Goal: Task Accomplishment & Management: Manage account settings

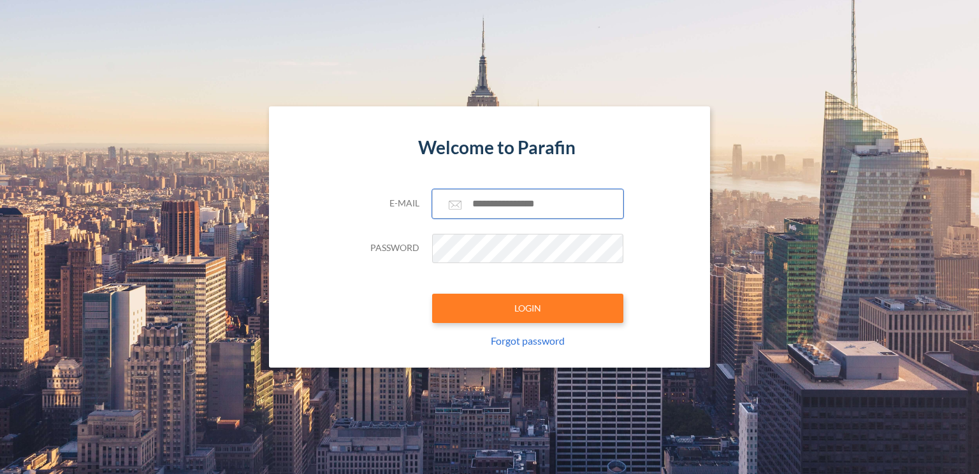
click at [499, 200] on input "text" at bounding box center [527, 203] width 191 height 29
click at [502, 204] on input "text" at bounding box center [527, 203] width 191 height 29
click at [527, 203] on input "text" at bounding box center [527, 203] width 191 height 29
click at [0, 474] on com-1password-button at bounding box center [0, 474] width 0 height 0
